Goal: Information Seeking & Learning: Learn about a topic

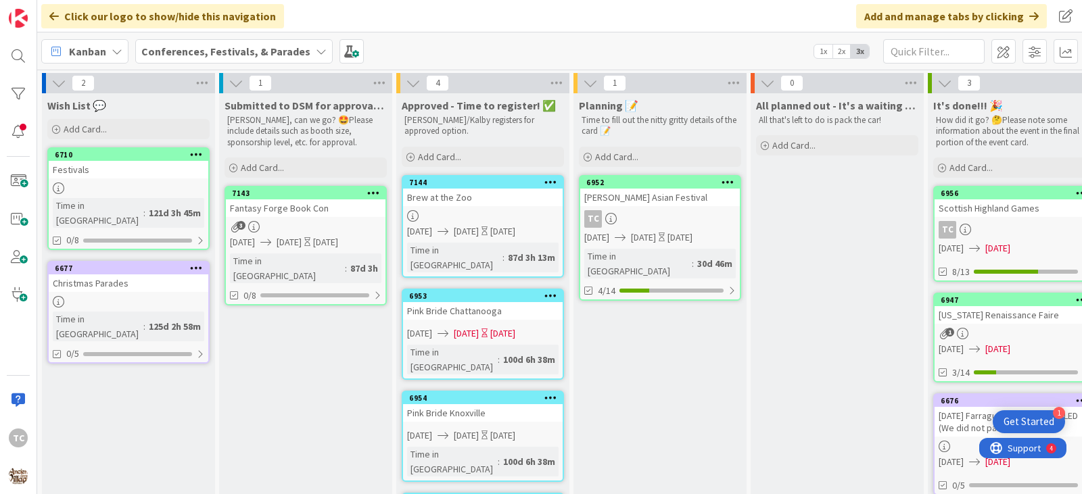
click at [268, 55] on b "Conferences, Festivals, & Parades" at bounding box center [225, 52] width 169 height 14
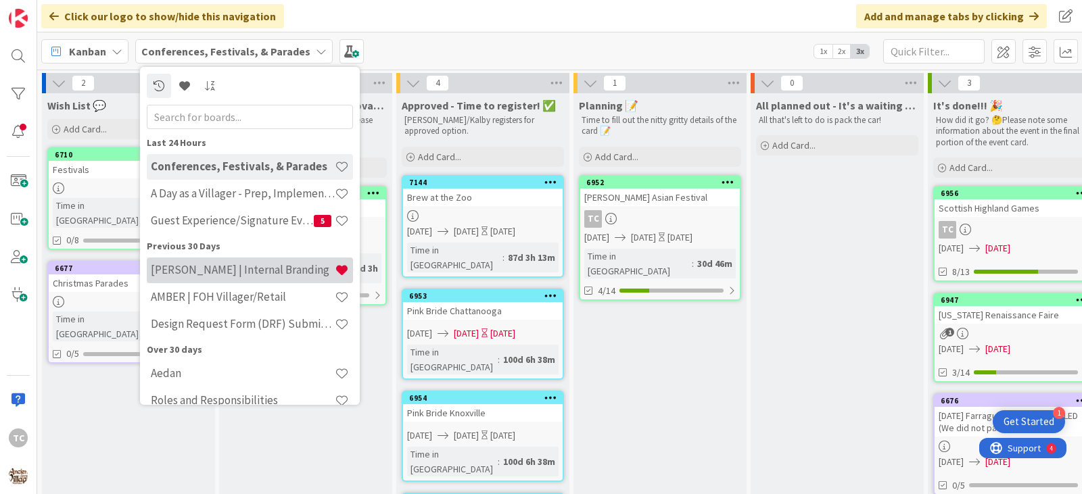
click at [203, 271] on h4 "[PERSON_NAME] | Internal Branding" at bounding box center [243, 270] width 184 height 14
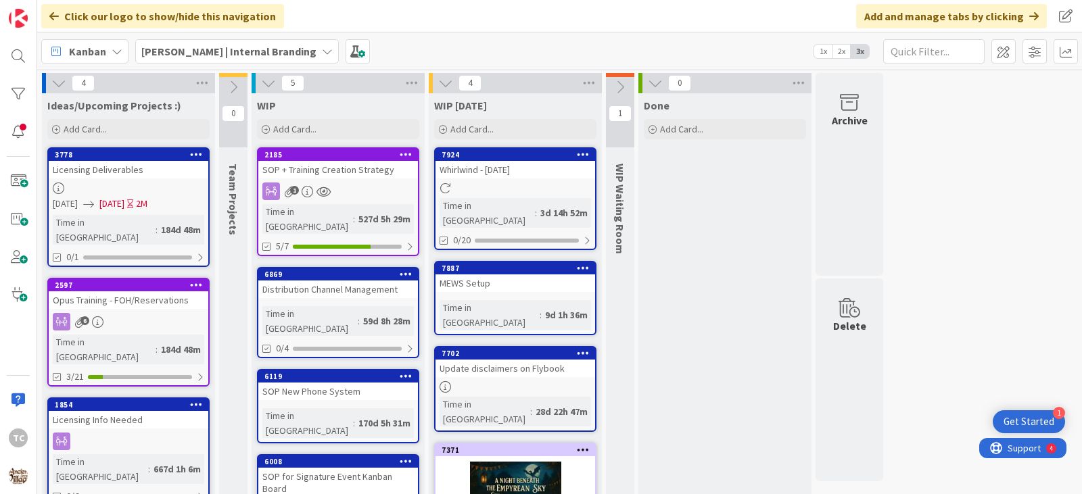
click at [501, 462] on div at bounding box center [515, 492] width 160 height 61
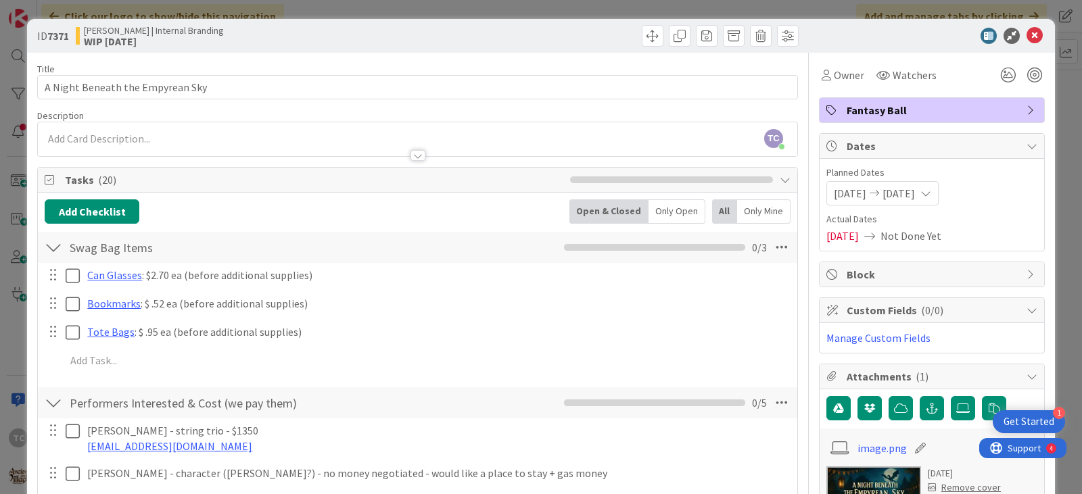
scroll to position [68, 0]
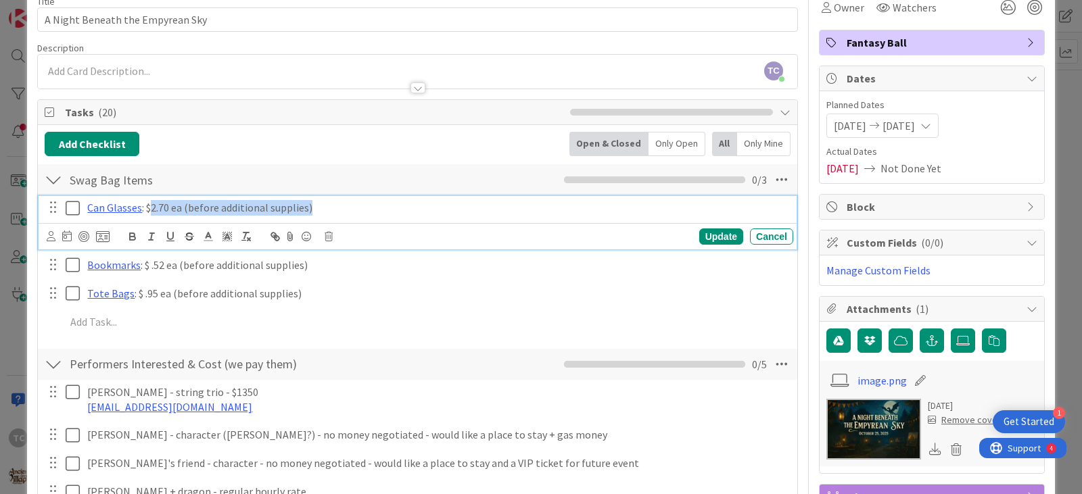
drag, startPoint x: 149, startPoint y: 209, endPoint x: 352, endPoint y: 215, distance: 203.0
click at [352, 215] on p "Can Glasses : $2.70 ea (before additional supplies)" at bounding box center [437, 208] width 701 height 16
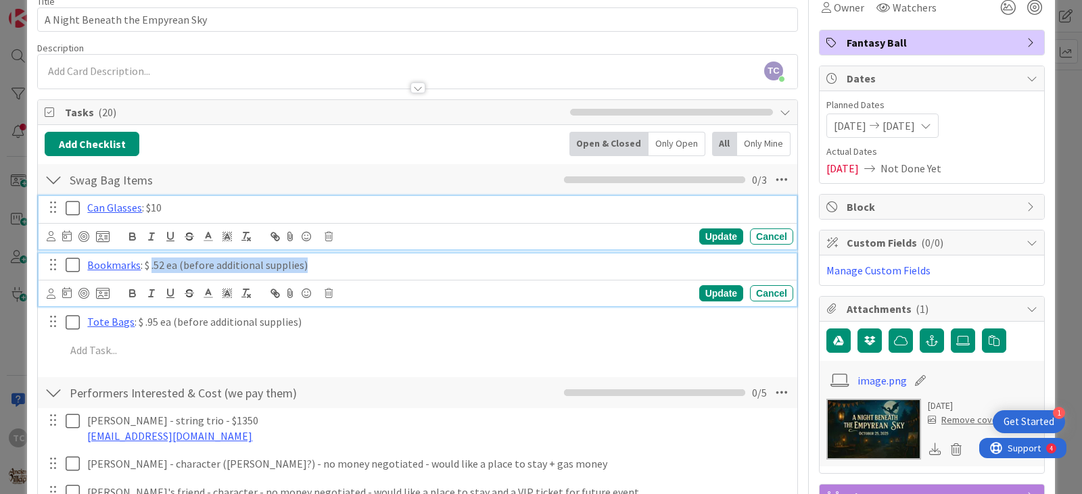
drag, startPoint x: 151, startPoint y: 266, endPoint x: 318, endPoint y: 268, distance: 166.4
click at [318, 268] on p "Bookmarks : $ .52 ea (before additional supplies)" at bounding box center [437, 266] width 701 height 16
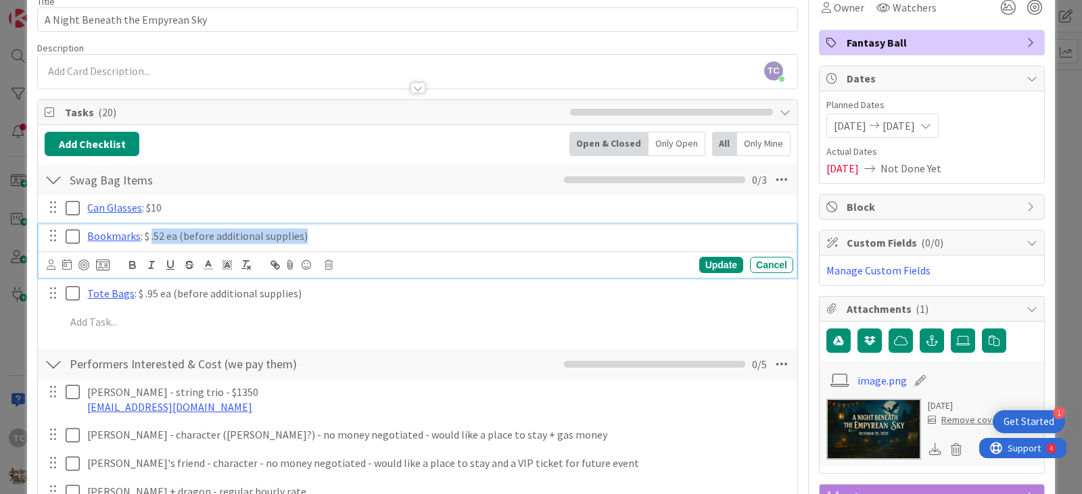
scroll to position [39, 0]
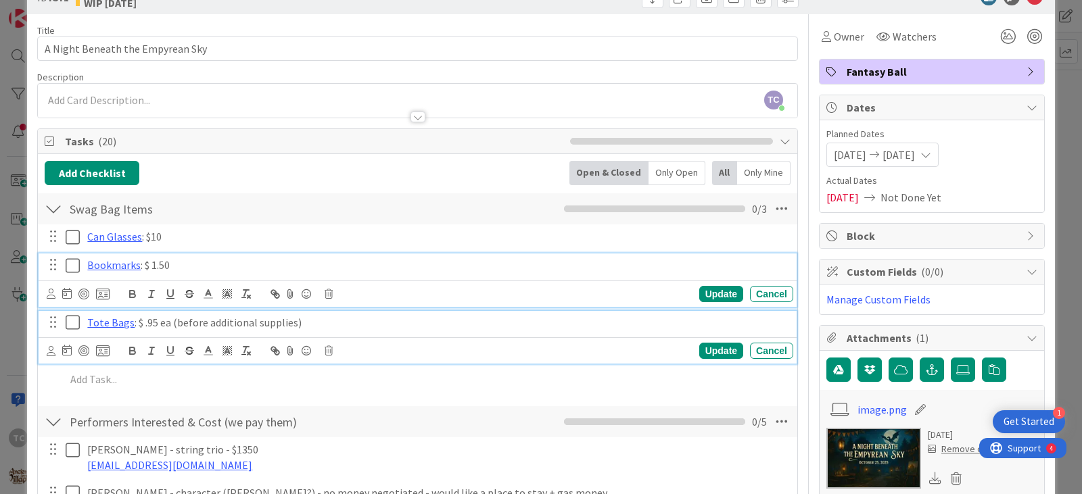
click at [145, 325] on p "Tote Bags : $ .95 ea (before additional supplies)" at bounding box center [437, 323] width 701 height 16
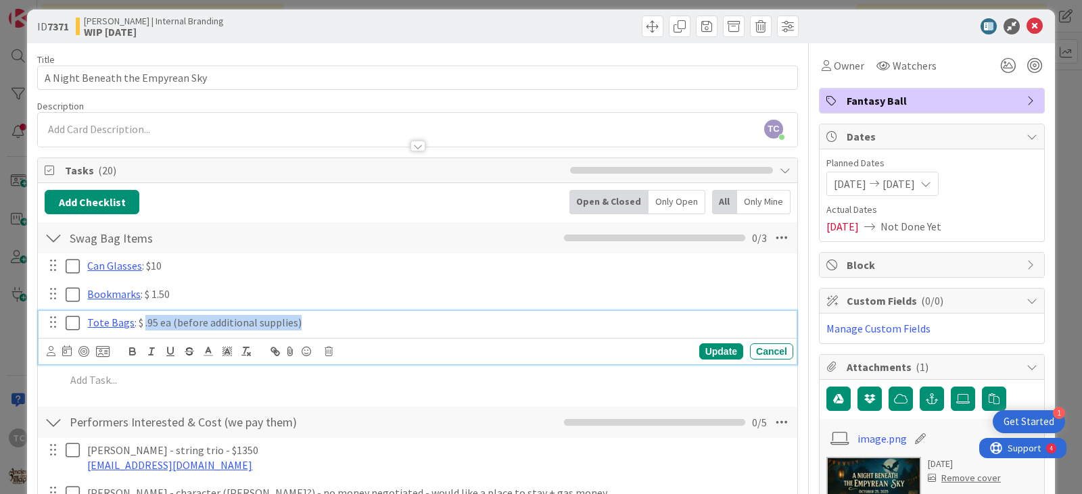
drag, startPoint x: 143, startPoint y: 325, endPoint x: 335, endPoint y: 335, distance: 191.7
click at [335, 335] on div "Tote Bags : $ .95 ea (before additional supplies) Update Cancel" at bounding box center [418, 337] width 758 height 53
